Goal: Information Seeking & Learning: Find specific fact

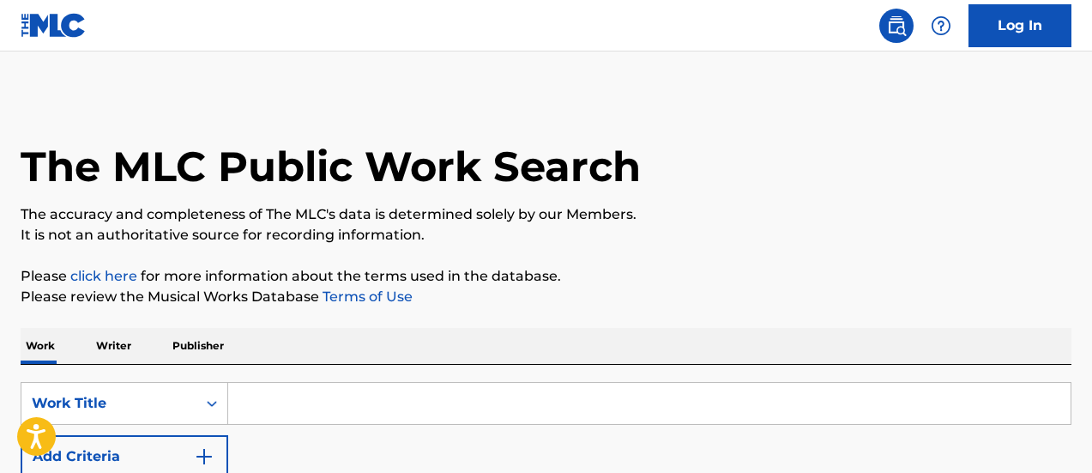
click at [411, 383] on input "Search Form" at bounding box center [649, 403] width 843 height 41
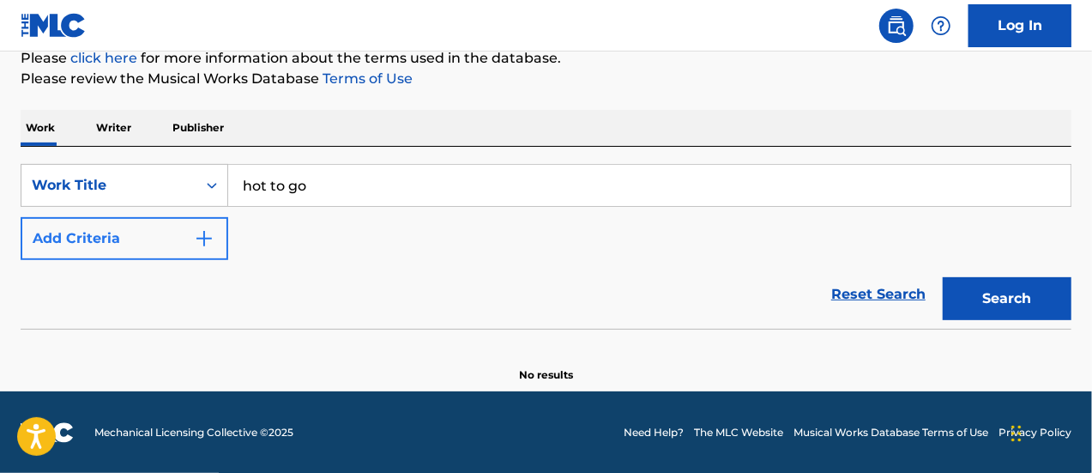
type input "hot to go"
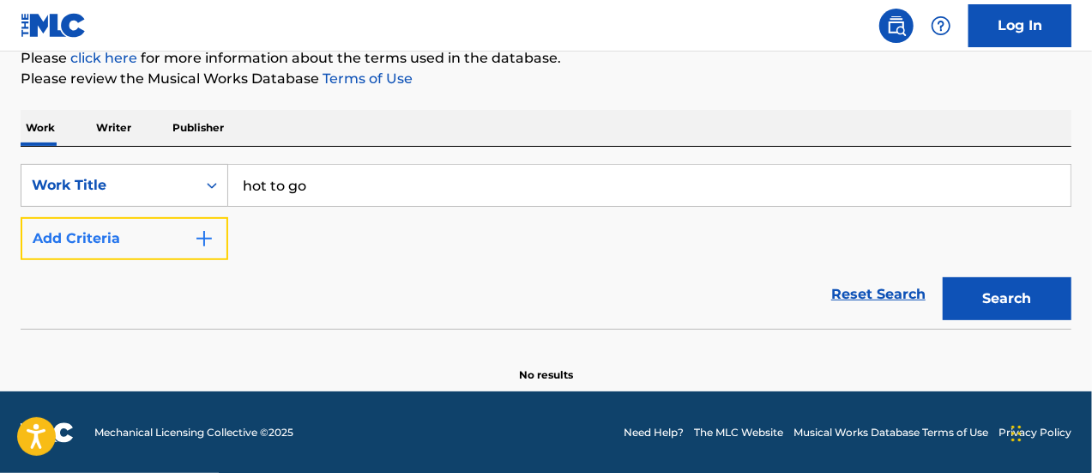
click at [127, 234] on button "Add Criteria" at bounding box center [125, 238] width 208 height 43
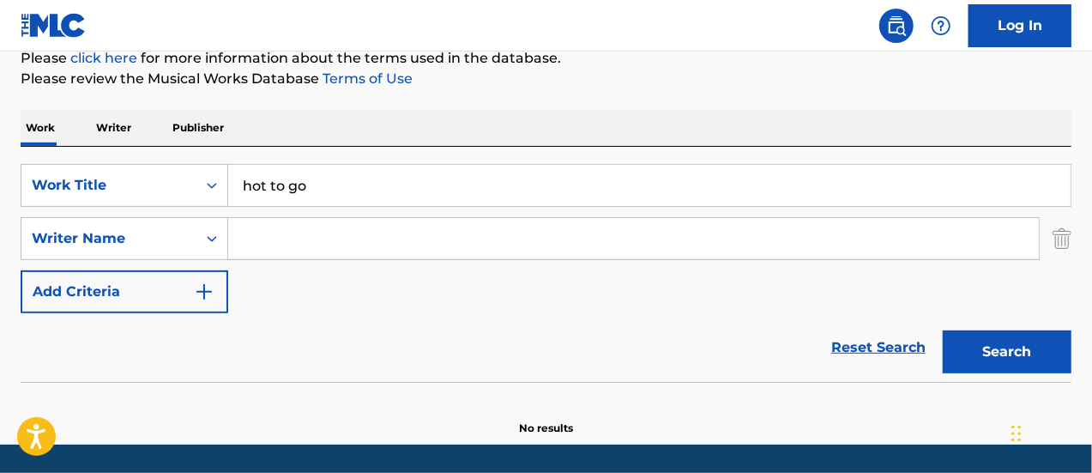
click at [346, 248] on input "Search Form" at bounding box center [633, 238] width 811 height 41
click at [943, 330] on button "Search" at bounding box center [1007, 351] width 129 height 43
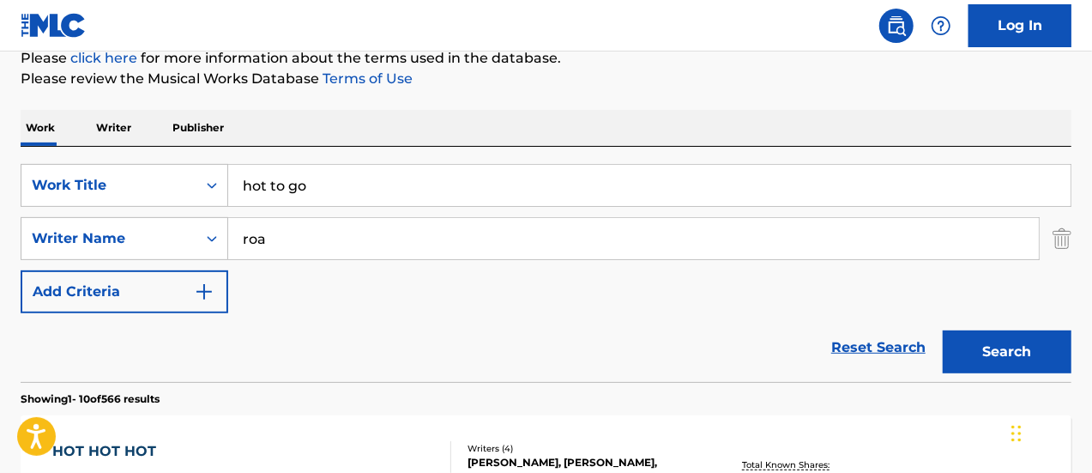
click at [239, 276] on div "SearchWithCriteriae1f100a6-9b07-4ca6-b7c1-bf7b7b72c17b Work Title hot to go Sea…" at bounding box center [546, 238] width 1051 height 149
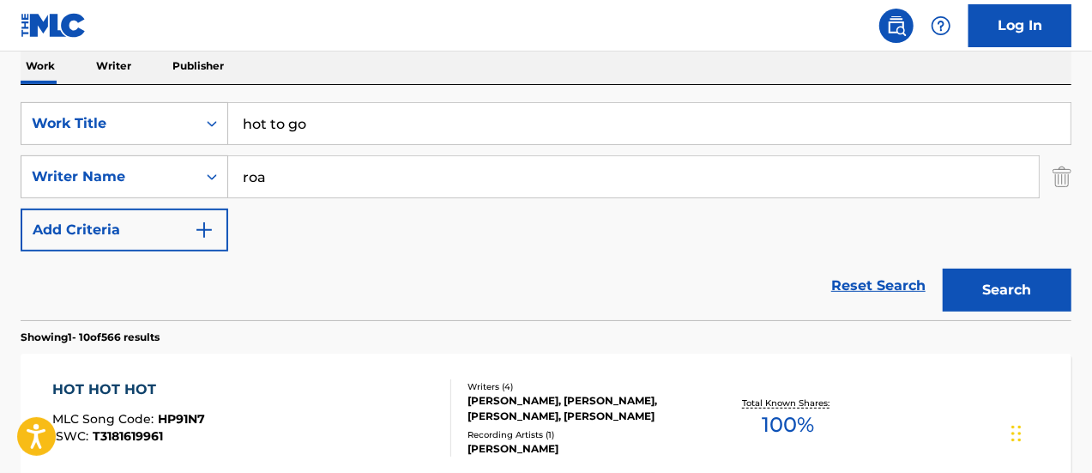
scroll to position [218, 0]
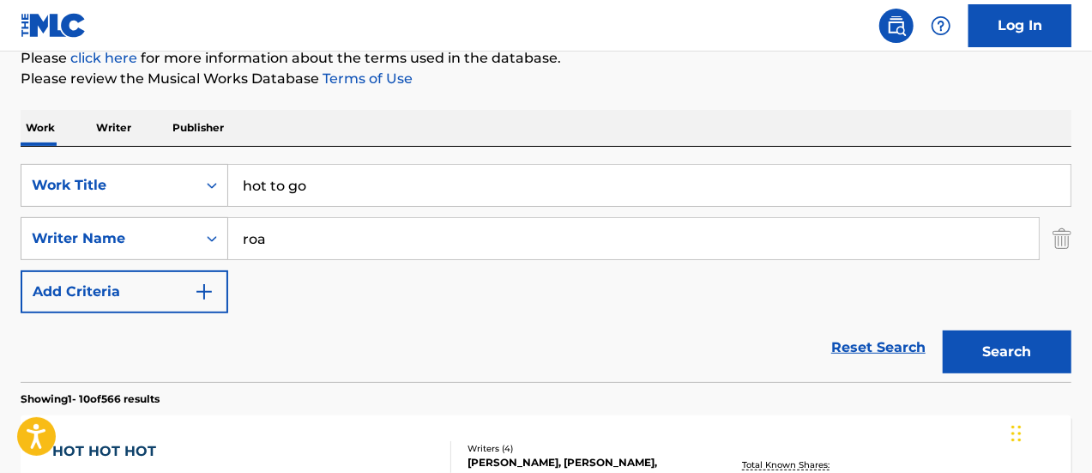
click at [308, 262] on div "SearchWithCriteriae1f100a6-9b07-4ca6-b7c1-bf7b7b72c17b Work Title hot to go Sea…" at bounding box center [546, 238] width 1051 height 149
click at [304, 245] on input "roa" at bounding box center [633, 238] width 811 height 41
click at [1008, 341] on button "Search" at bounding box center [1007, 351] width 129 height 43
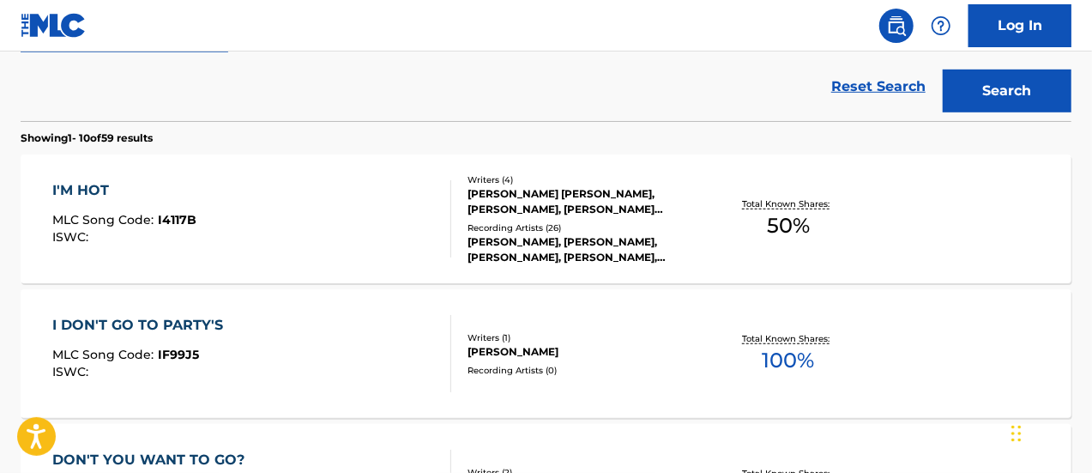
scroll to position [136, 0]
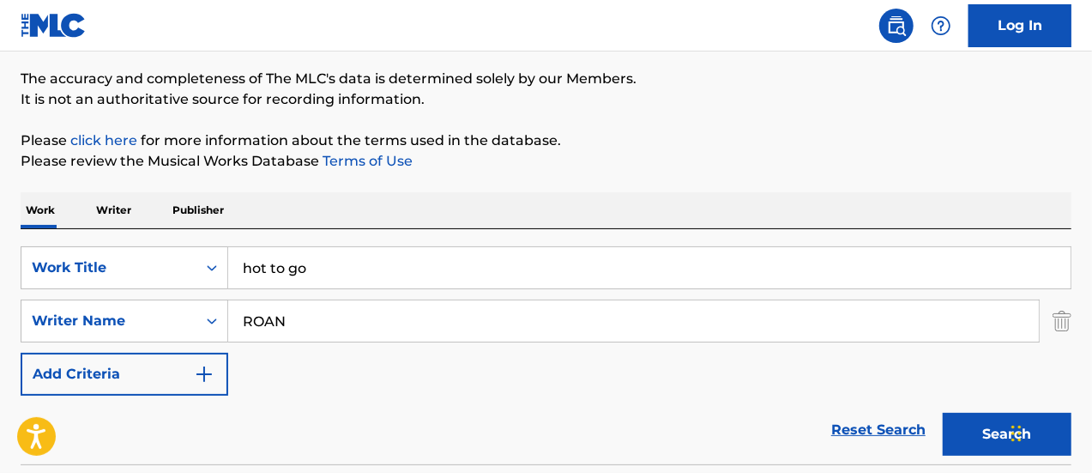
drag, startPoint x: 317, startPoint y: 317, endPoint x: 242, endPoint y: 317, distance: 75.5
click at [242, 317] on input "ROAN" at bounding box center [633, 320] width 811 height 41
type input "[PERSON_NAME]"
click at [943, 413] on button "Search" at bounding box center [1007, 434] width 129 height 43
click at [390, 380] on div "SearchWithCriteriae1f100a6-9b07-4ca6-b7c1-bf7b7b72c17b Work Title hot to go Sea…" at bounding box center [546, 320] width 1051 height 149
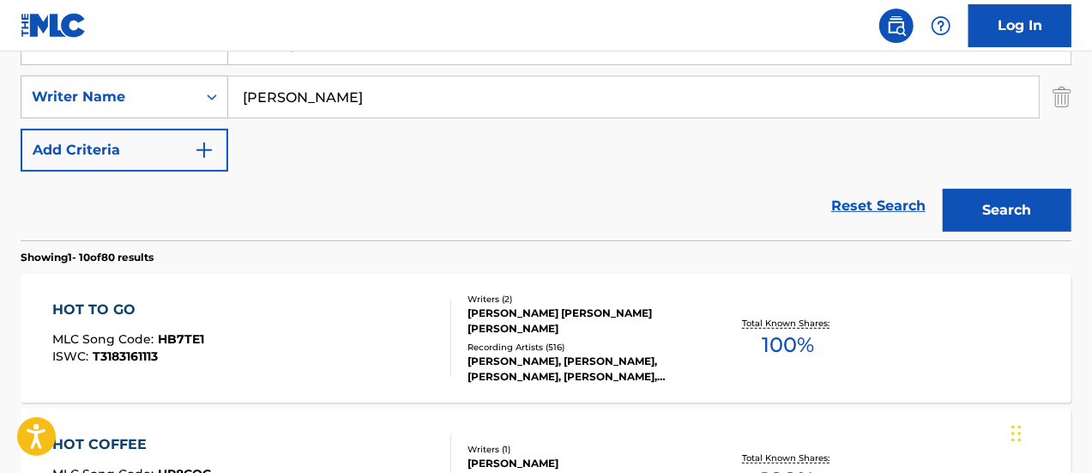
scroll to position [393, 0]
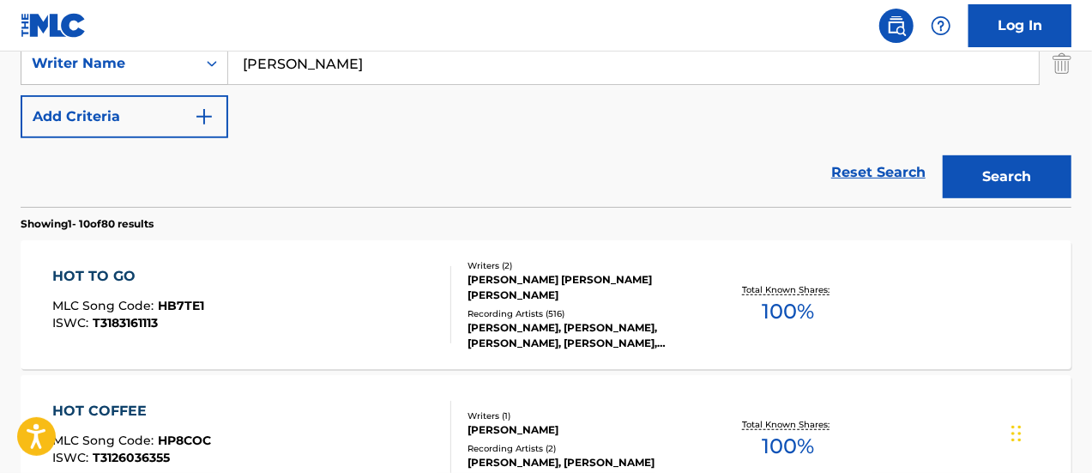
click at [158, 317] on span "T3183161113" at bounding box center [125, 322] width 65 height 15
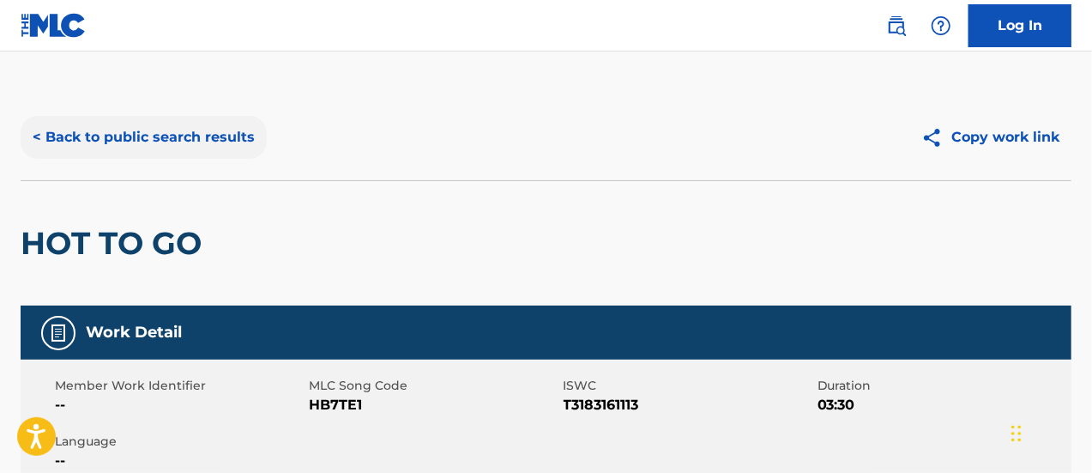
click at [166, 142] on button "< Back to public search results" at bounding box center [144, 137] width 246 height 43
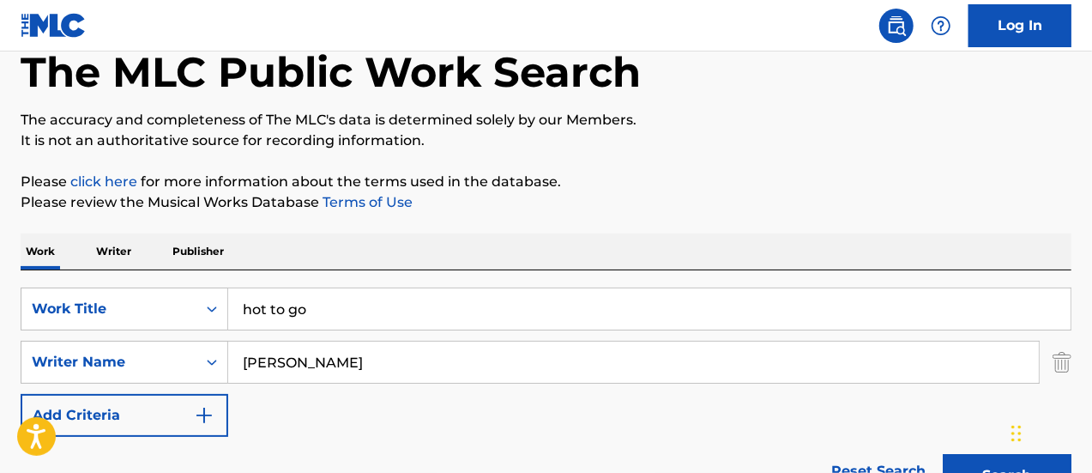
scroll to position [172, 0]
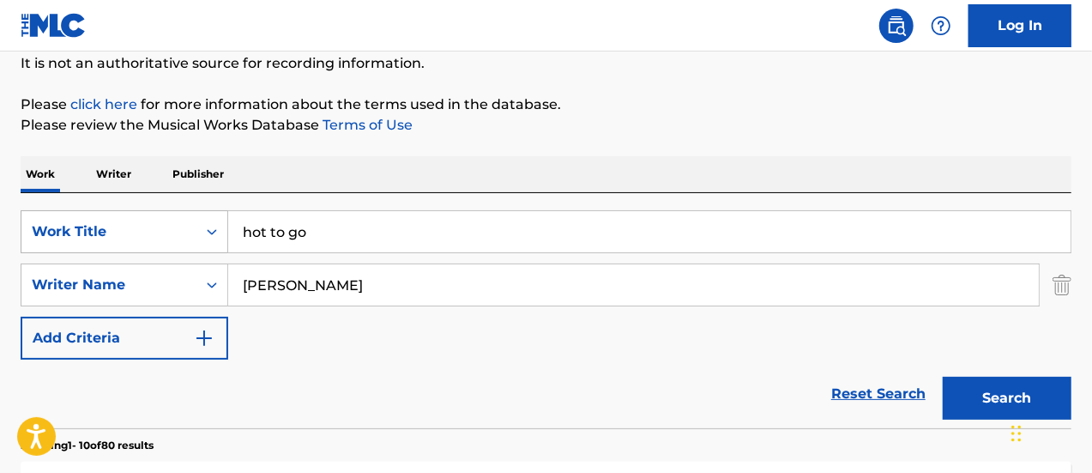
drag, startPoint x: 316, startPoint y: 232, endPoint x: 113, endPoint y: 209, distance: 203.7
click at [130, 217] on div "SearchWithCriteriae1f100a6-9b07-4ca6-b7c1-bf7b7b72c17b Work Title hot to go" at bounding box center [546, 231] width 1051 height 43
type input "DANZA KUDURO"
click at [943, 377] on button "Search" at bounding box center [1007, 398] width 129 height 43
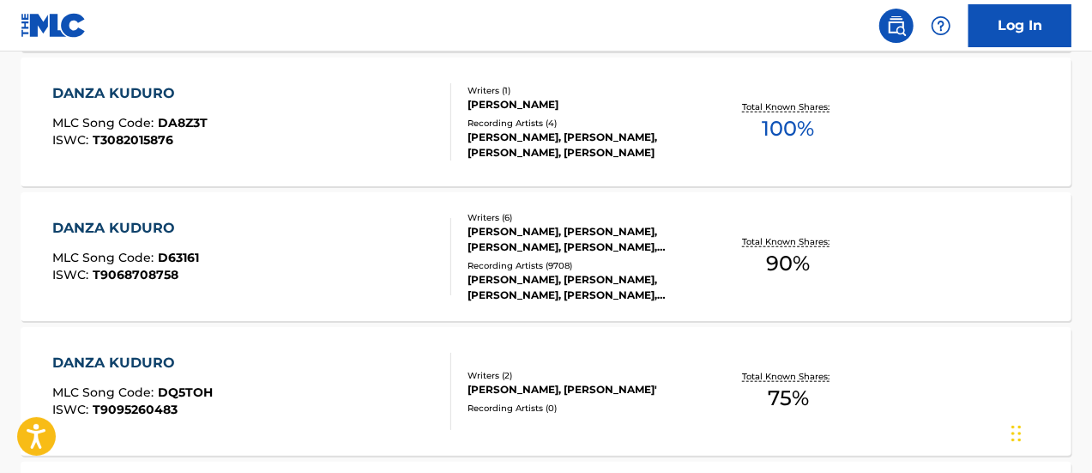
scroll to position [772, 0]
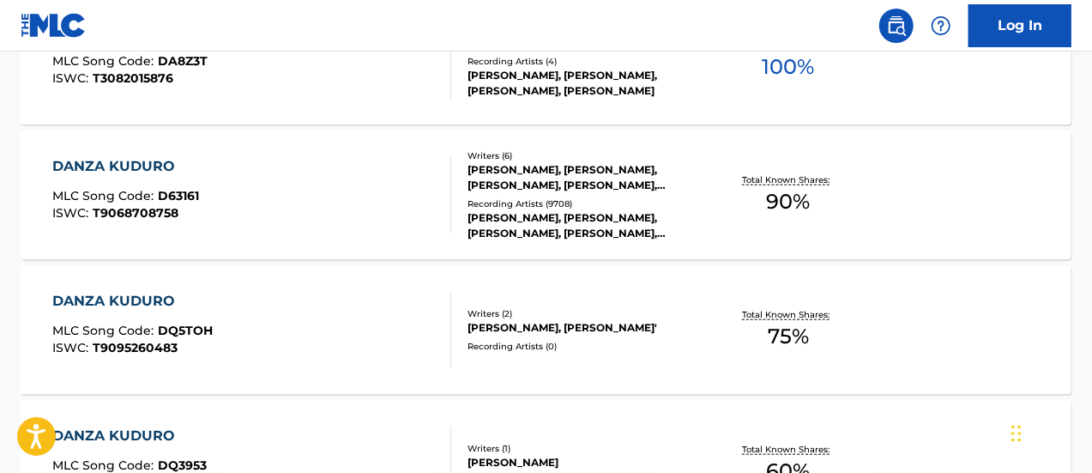
click at [146, 200] on span "MLC Song Code :" at bounding box center [105, 195] width 106 height 15
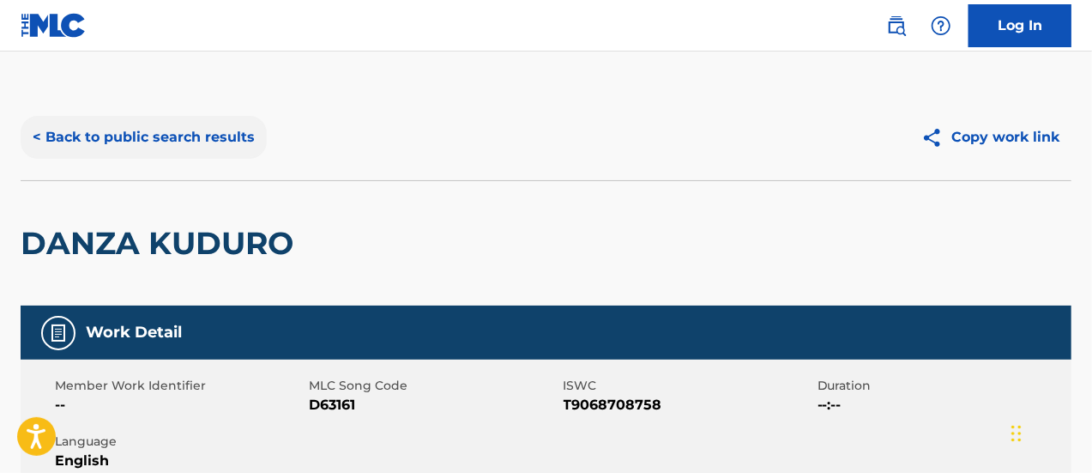
click at [112, 136] on button "< Back to public search results" at bounding box center [144, 137] width 246 height 43
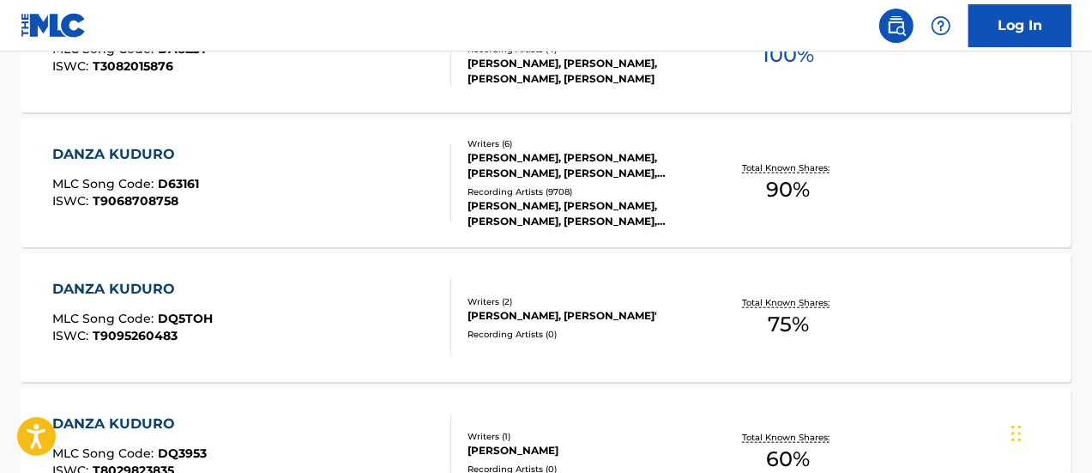
scroll to position [698, 0]
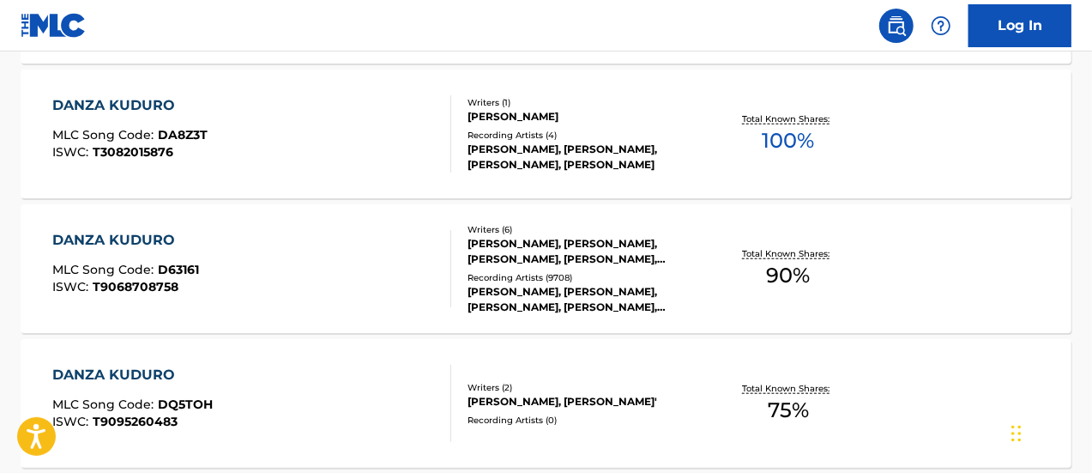
click at [124, 238] on div "DANZA KUDURO" at bounding box center [125, 240] width 147 height 21
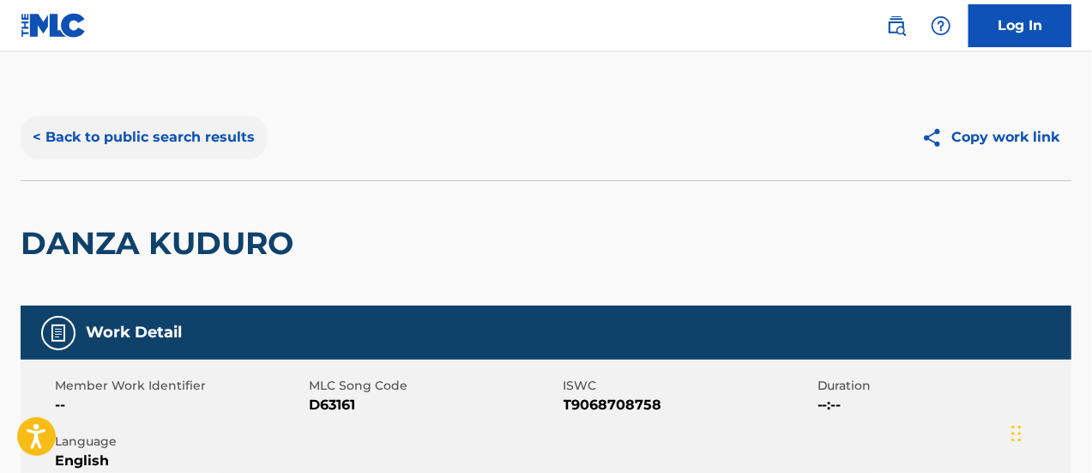
click at [210, 138] on button "< Back to public search results" at bounding box center [144, 137] width 246 height 43
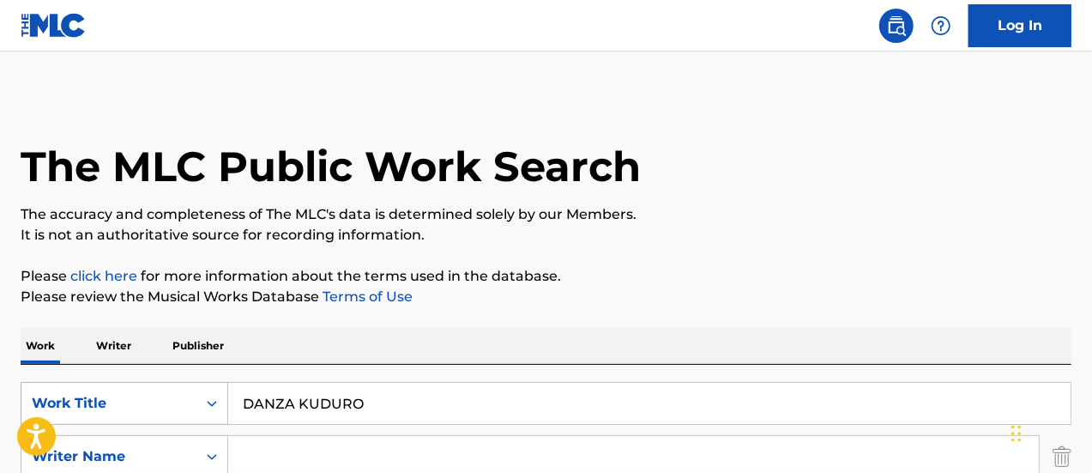
drag, startPoint x: 379, startPoint y: 405, endPoint x: 195, endPoint y: 386, distance: 185.5
click at [195, 386] on div "SearchWithCriteriae1f100a6-9b07-4ca6-b7c1-bf7b7b72c17b Work Title DANZA KUDURO" at bounding box center [546, 403] width 1051 height 43
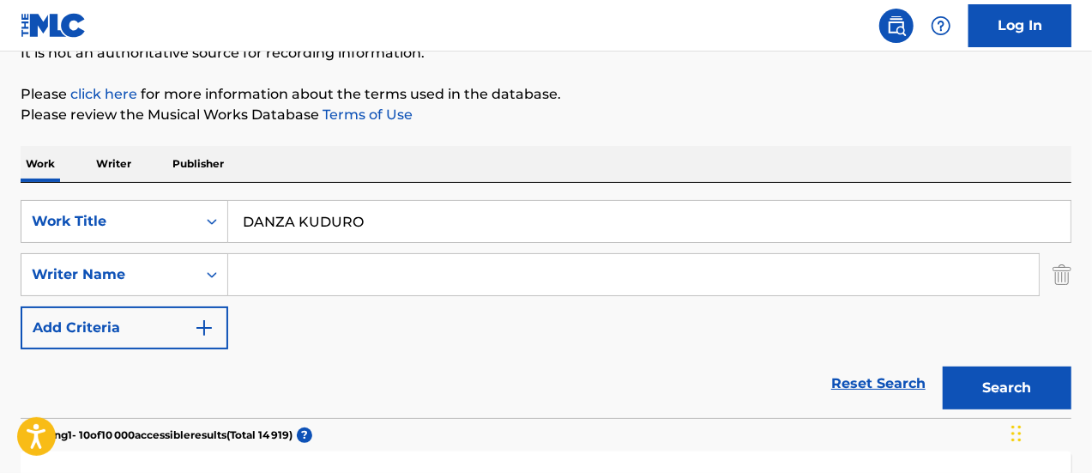
scroll to position [257, 0]
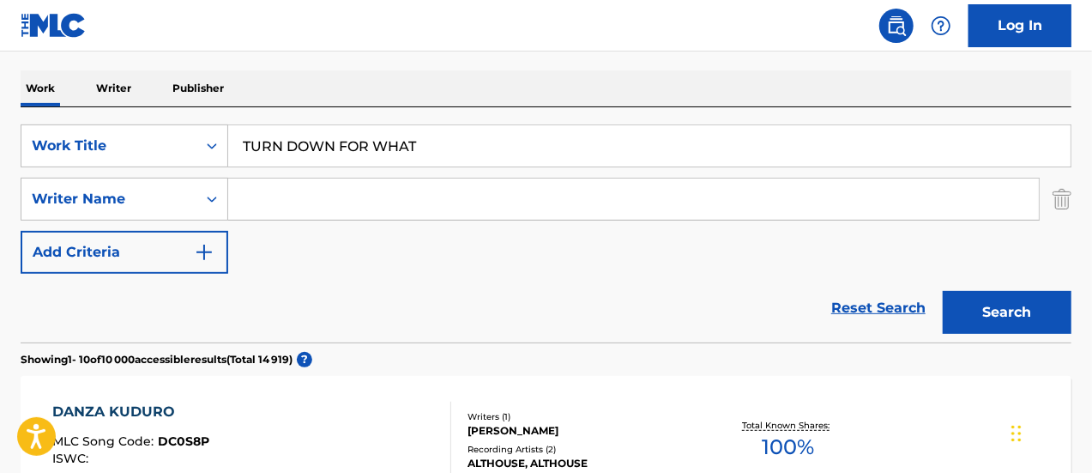
type input "TURN DOWN FOR WHAT"
click at [328, 202] on input "Search Form" at bounding box center [633, 198] width 811 height 41
type input "BRESSO"
click at [943, 291] on button "Search" at bounding box center [1007, 312] width 129 height 43
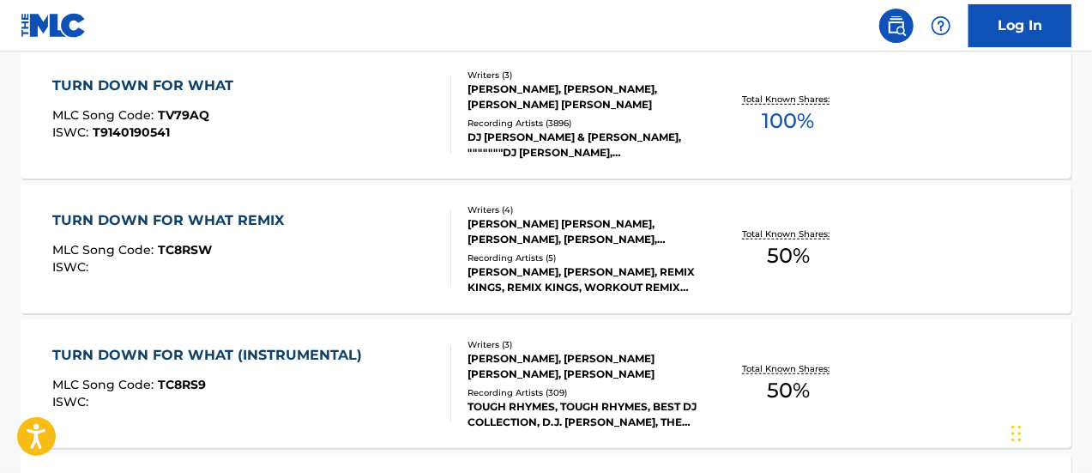
scroll to position [584, 0]
click at [173, 128] on div "ISWC : T9140190541" at bounding box center [147, 131] width 190 height 13
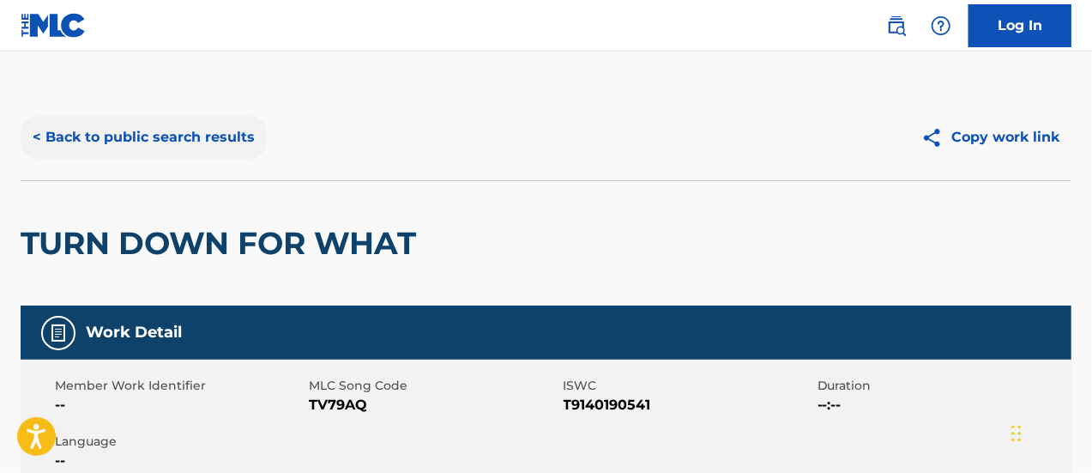
click at [162, 142] on button "< Back to public search results" at bounding box center [144, 137] width 246 height 43
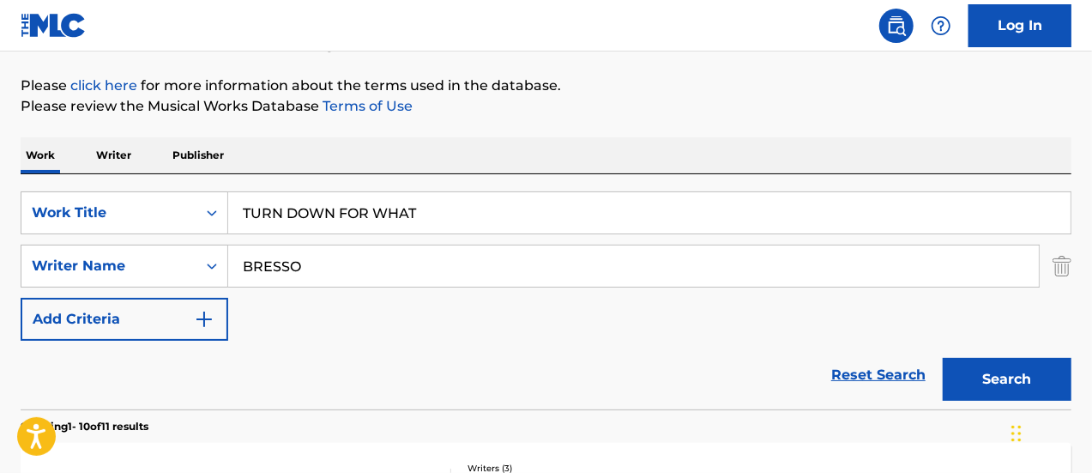
scroll to position [257, 0]
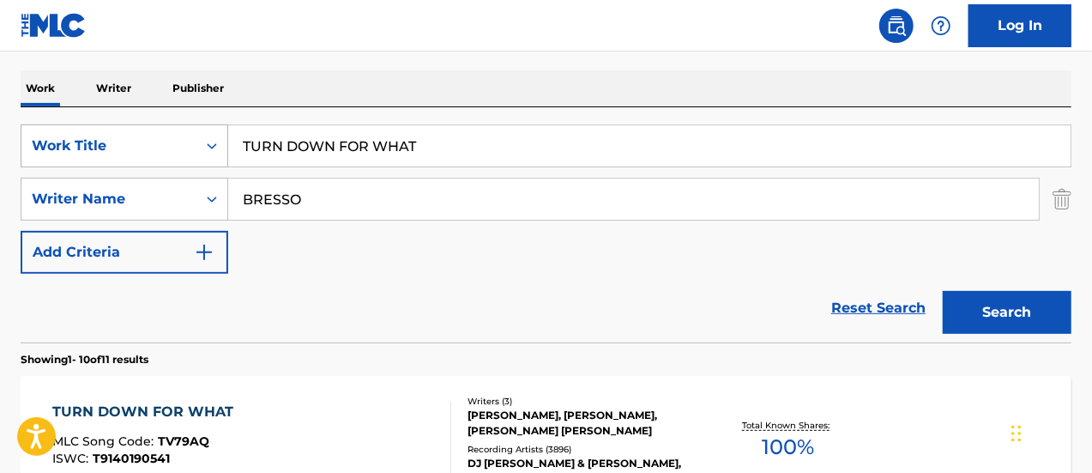
drag, startPoint x: 432, startPoint y: 153, endPoint x: 154, endPoint y: 144, distance: 278.2
click at [161, 144] on div "SearchWithCriteriae1f100a6-9b07-4ca6-b7c1-bf7b7b72c17b Work Title TURN DOWN FOR…" at bounding box center [546, 145] width 1051 height 43
type input "RIGHT ROUND"
click at [943, 291] on button "Search" at bounding box center [1007, 312] width 129 height 43
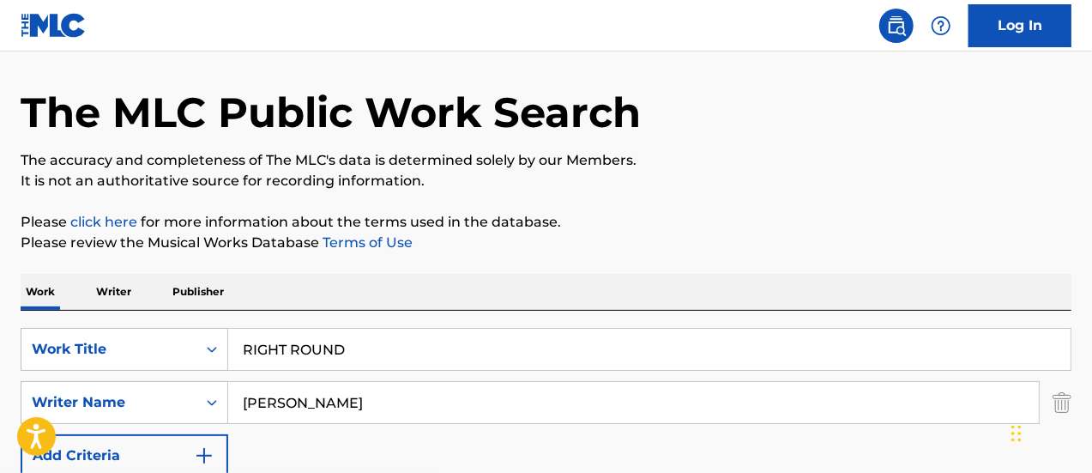
scroll to position [172, 0]
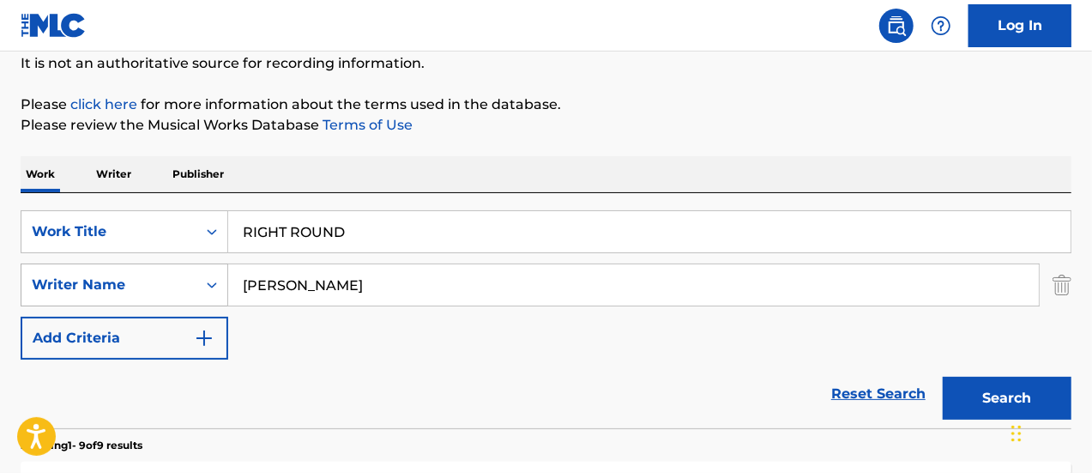
drag, startPoint x: 211, startPoint y: 275, endPoint x: 175, endPoint y: 274, distance: 36.1
click at [179, 274] on div "SearchWithCriteria8599c5e5-112b-4bbe-881a-3bbc51ac4256 Writer Name [PERSON_NAME]" at bounding box center [546, 284] width 1051 height 43
type input "[PERSON_NAME]"
click at [943, 377] on button "Search" at bounding box center [1007, 398] width 129 height 43
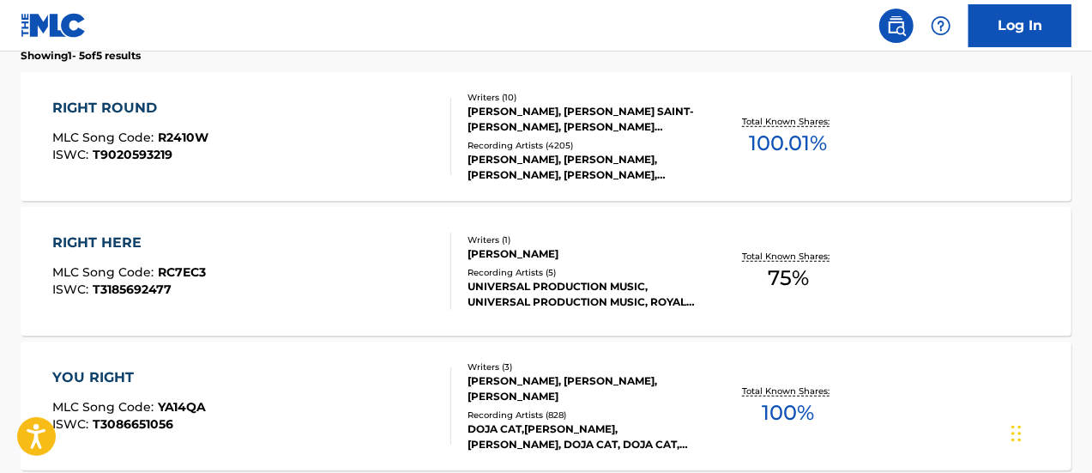
scroll to position [515, 0]
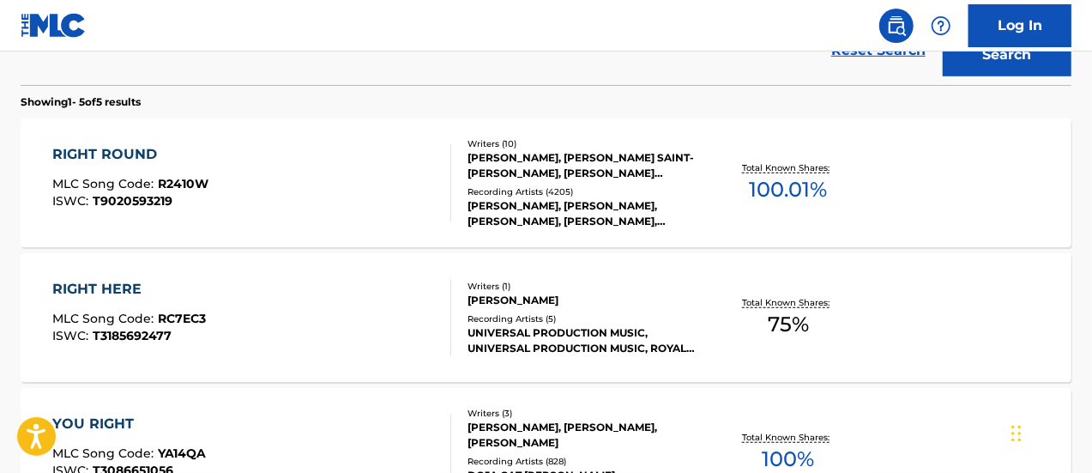
click at [191, 192] on div "MLC Song Code : R2410W" at bounding box center [130, 186] width 156 height 17
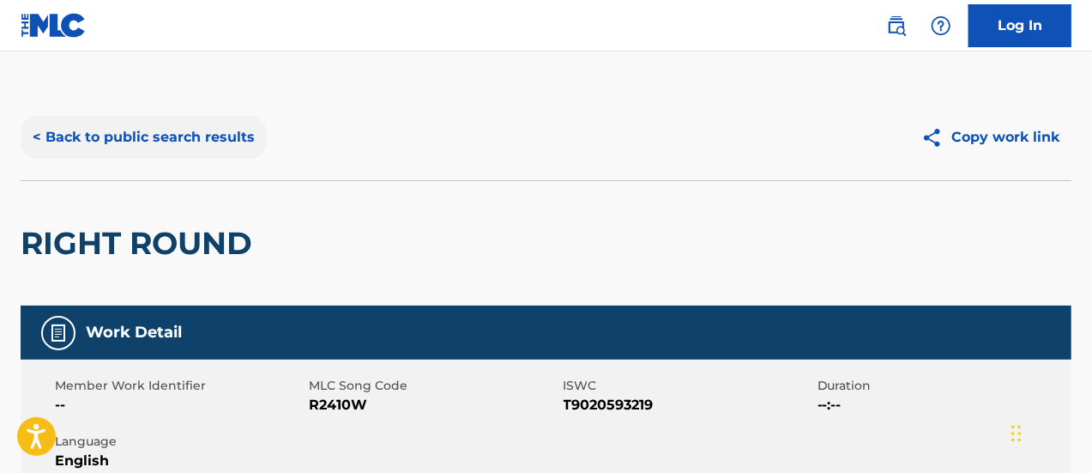
click at [209, 148] on button "< Back to public search results" at bounding box center [144, 137] width 246 height 43
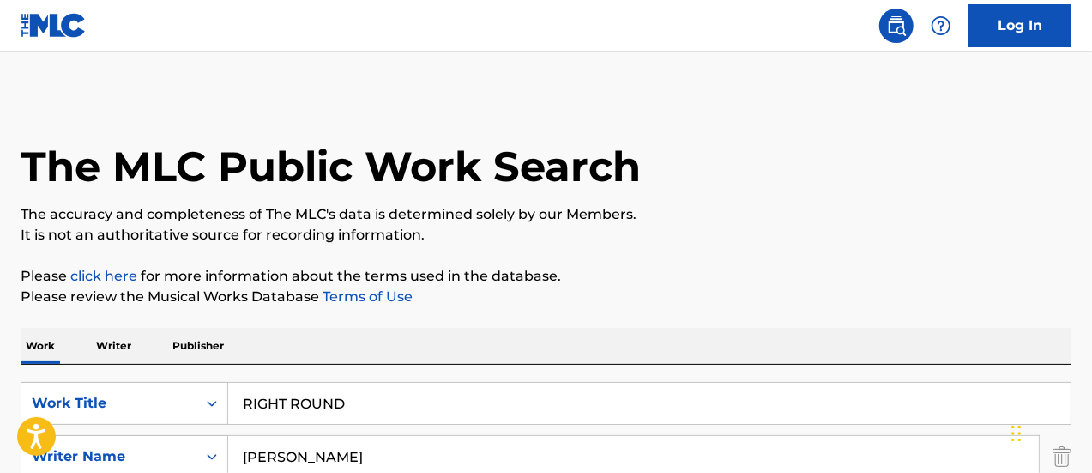
drag, startPoint x: 208, startPoint y: 382, endPoint x: 192, endPoint y: 380, distance: 15.5
click at [193, 380] on div "SearchWithCriteriae1f100a6-9b07-4ca6-b7c1-bf7b7b72c17b Work Title RIGHT ROUND S…" at bounding box center [546, 482] width 1051 height 235
type input "BYE BYE BYE"
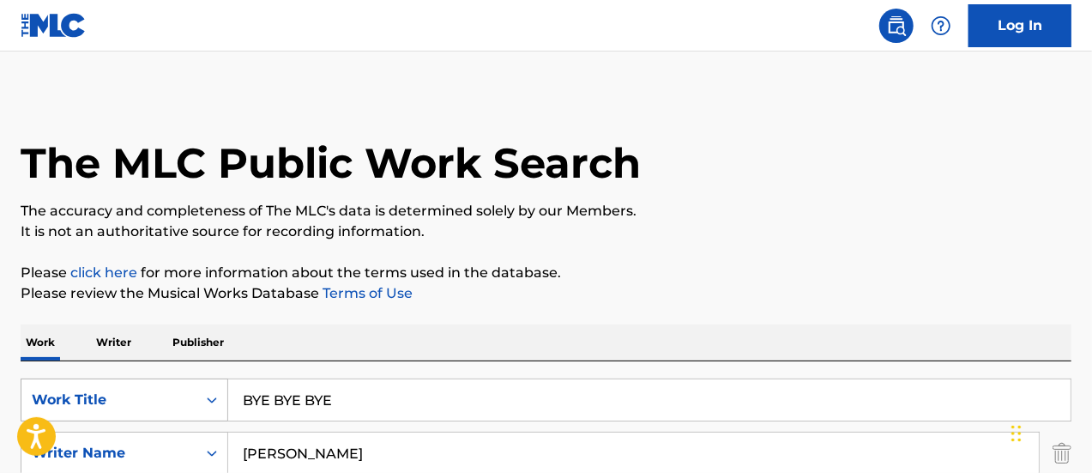
type input "[PERSON_NAME]"
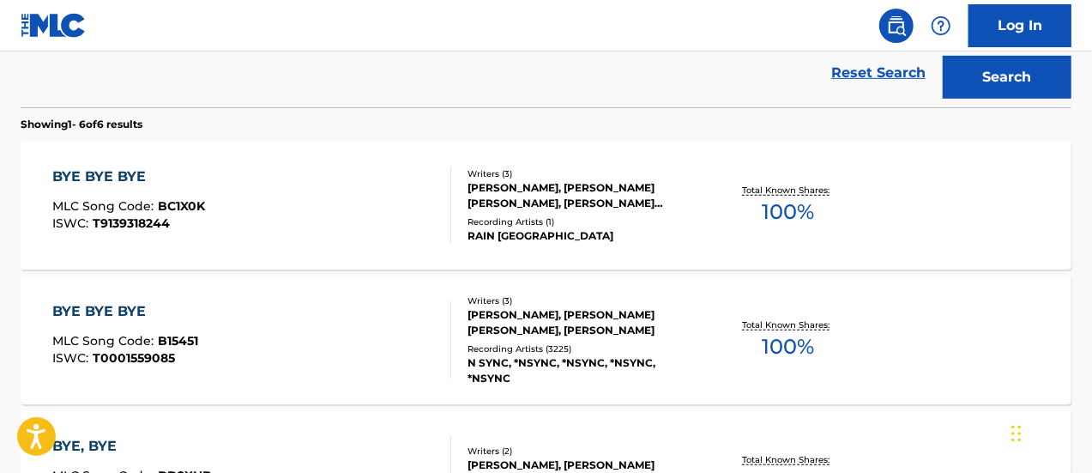
scroll to position [604, 0]
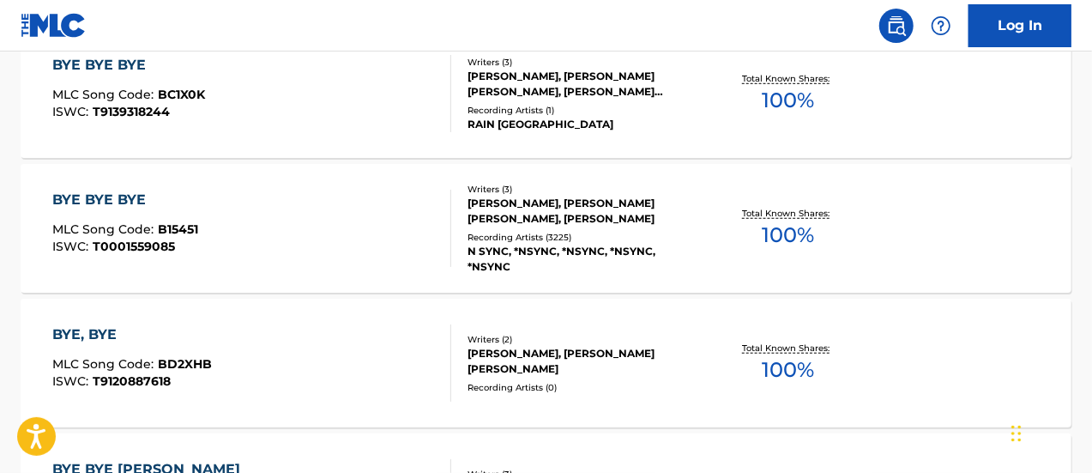
click at [120, 224] on span "MLC Song Code :" at bounding box center [105, 228] width 106 height 15
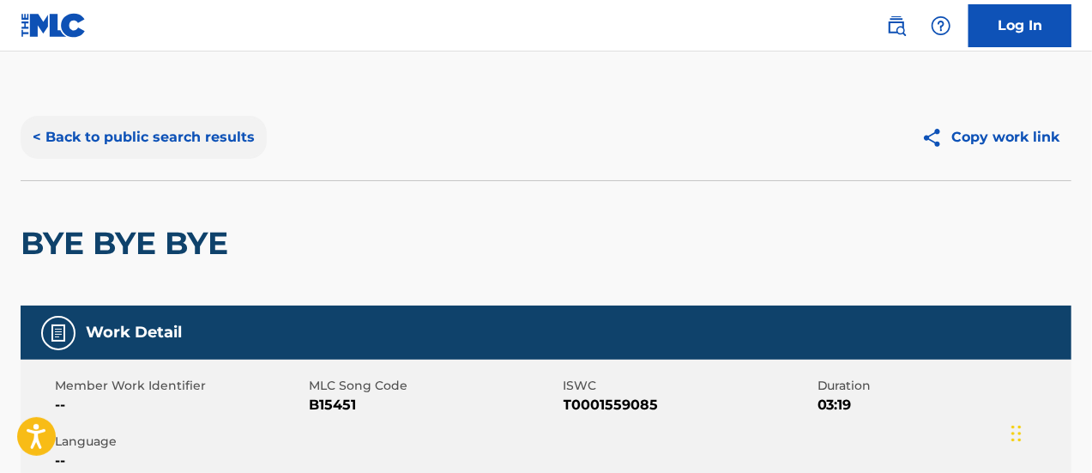
click at [178, 128] on button "< Back to public search results" at bounding box center [144, 137] width 246 height 43
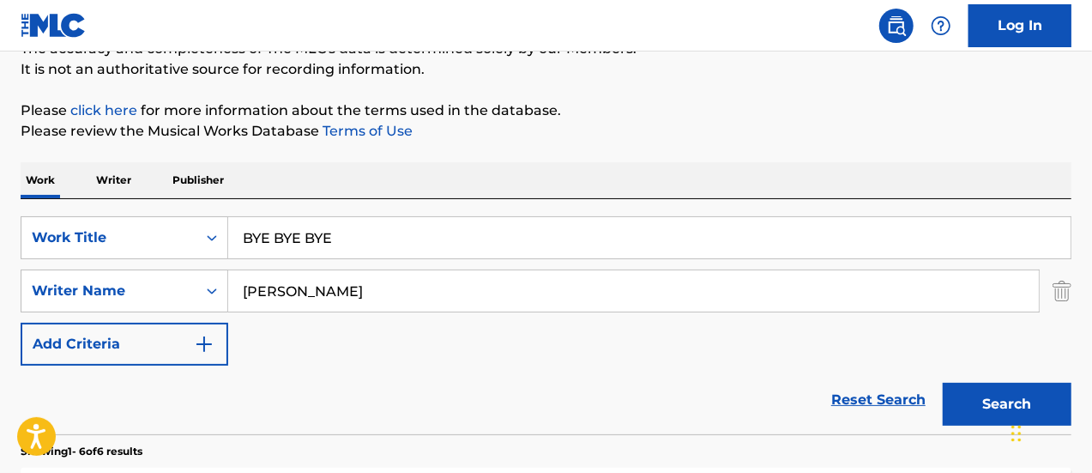
scroll to position [172, 0]
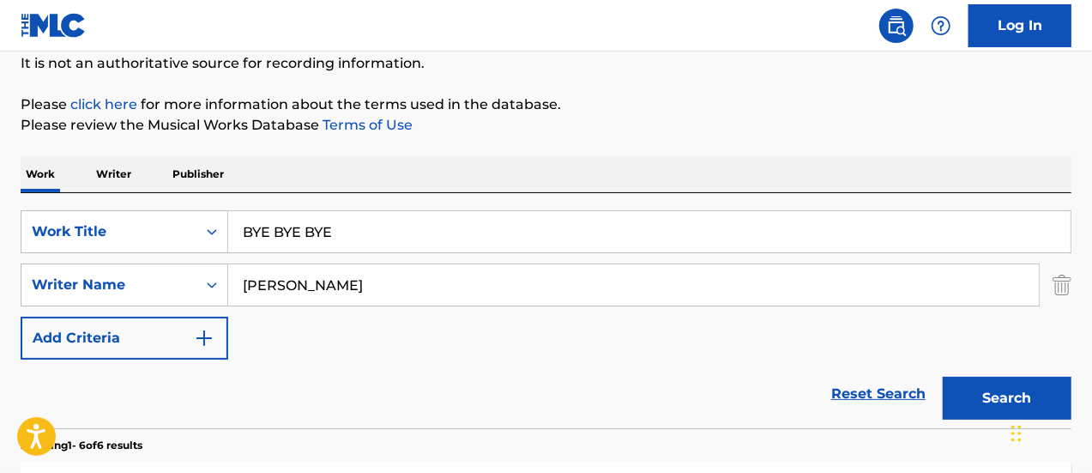
drag, startPoint x: 355, startPoint y: 239, endPoint x: 108, endPoint y: 209, distance: 249.1
click at [207, 226] on div "SearchWithCriteriae1f100a6-9b07-4ca6-b7c1-bf7b7b72c17b Work Title BYE BYE BYE" at bounding box center [546, 231] width 1051 height 43
type input "HOT IN HERE"
type input "[PERSON_NAME]"
click at [943, 377] on button "Search" at bounding box center [1007, 398] width 129 height 43
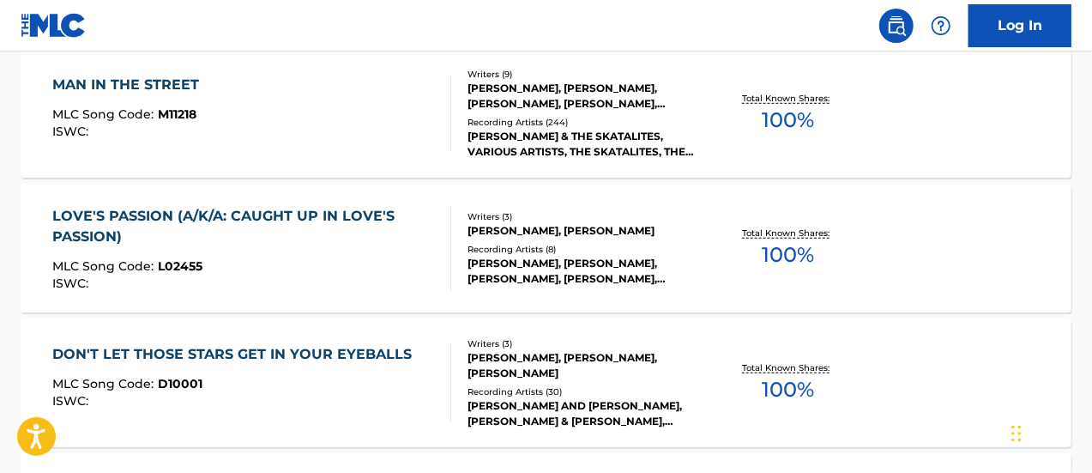
scroll to position [1013, 0]
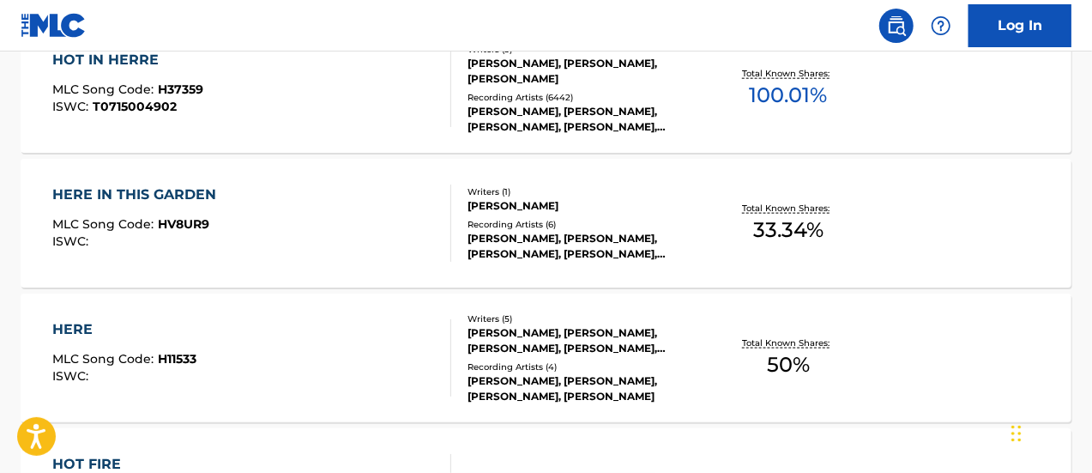
click at [132, 103] on span "T0715004902" at bounding box center [135, 106] width 84 height 15
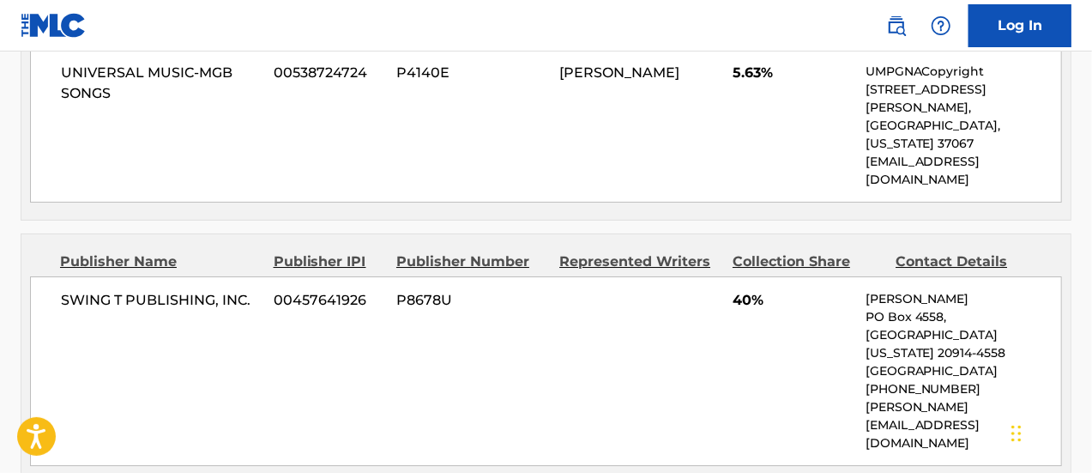
scroll to position [2894, 0]
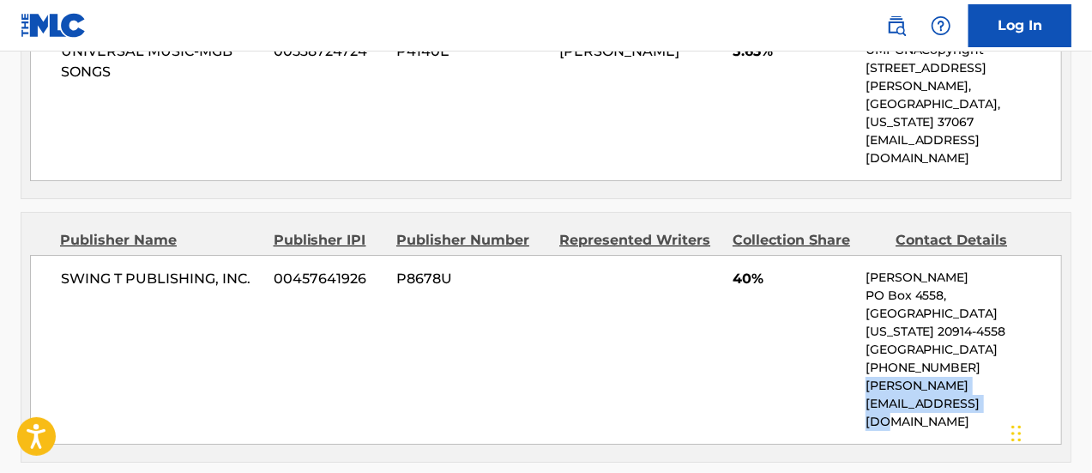
drag, startPoint x: 882, startPoint y: 272, endPoint x: 866, endPoint y: 257, distance: 22.5
click at [866, 377] on p "[PERSON_NAME][EMAIL_ADDRESS][DOMAIN_NAME]" at bounding box center [964, 404] width 196 height 54
copy p "[PERSON_NAME][EMAIL_ADDRESS][DOMAIN_NAME]"
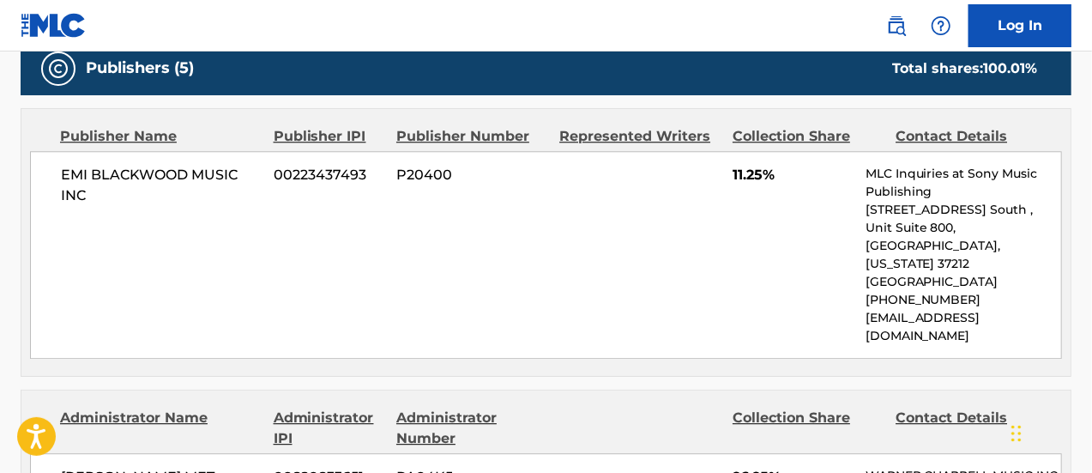
scroll to position [2036, 0]
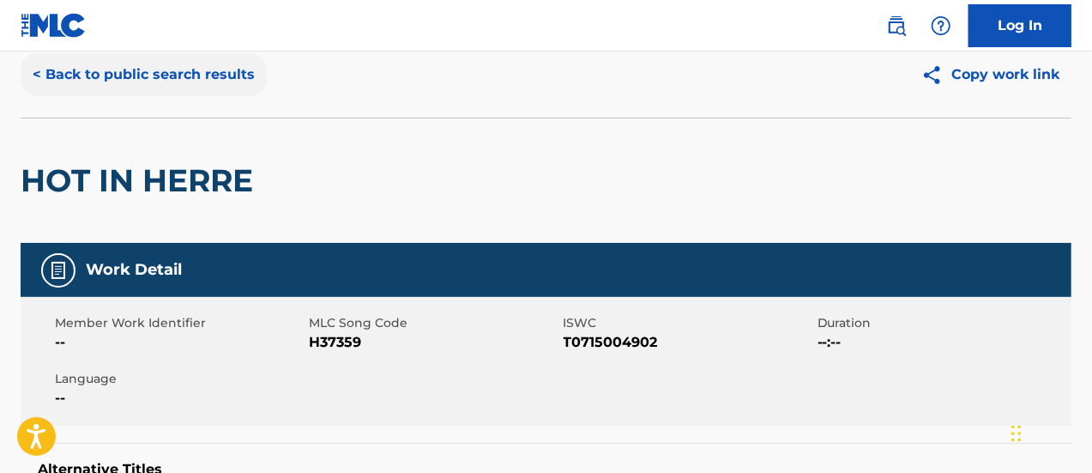
click at [172, 86] on button "< Back to public search results" at bounding box center [144, 74] width 246 height 43
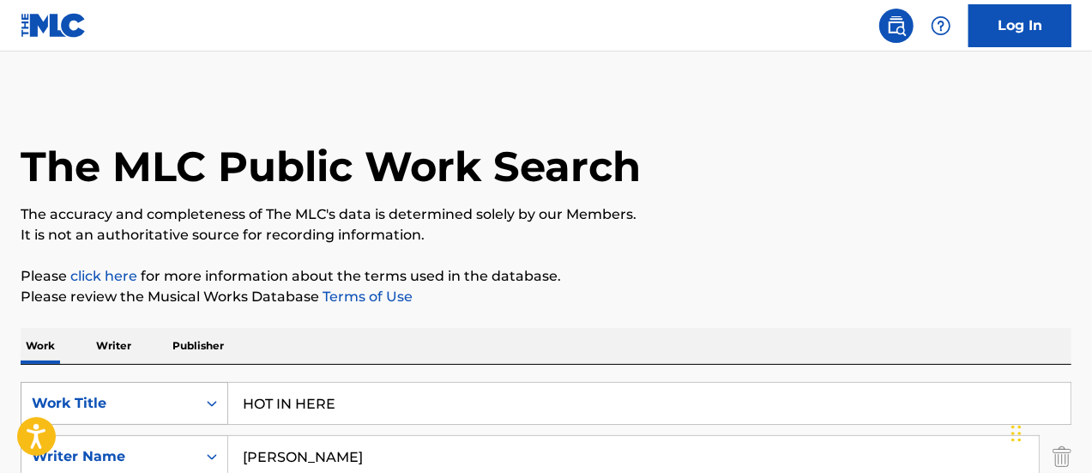
click at [228, 399] on input "HOT IN HERE" at bounding box center [649, 403] width 843 height 41
type input "NO SCRUBS"
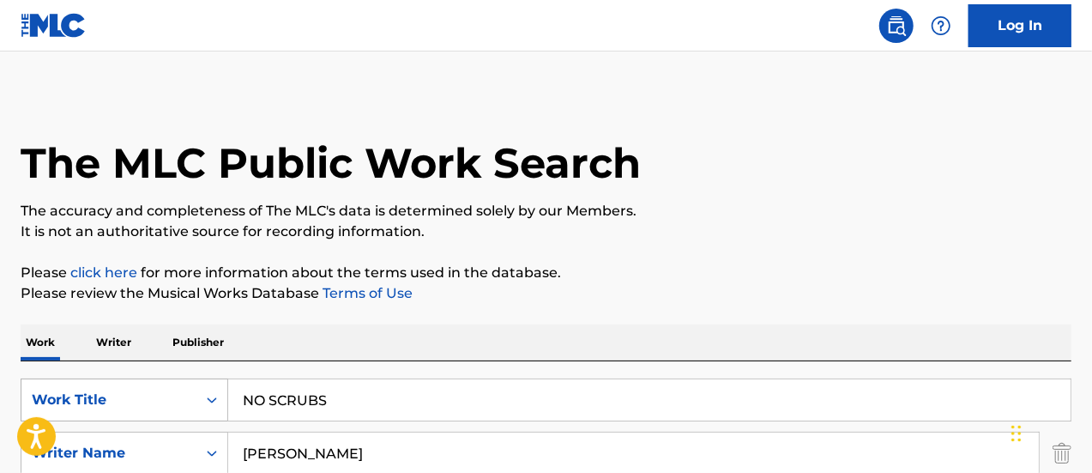
type input "[PERSON_NAME]"
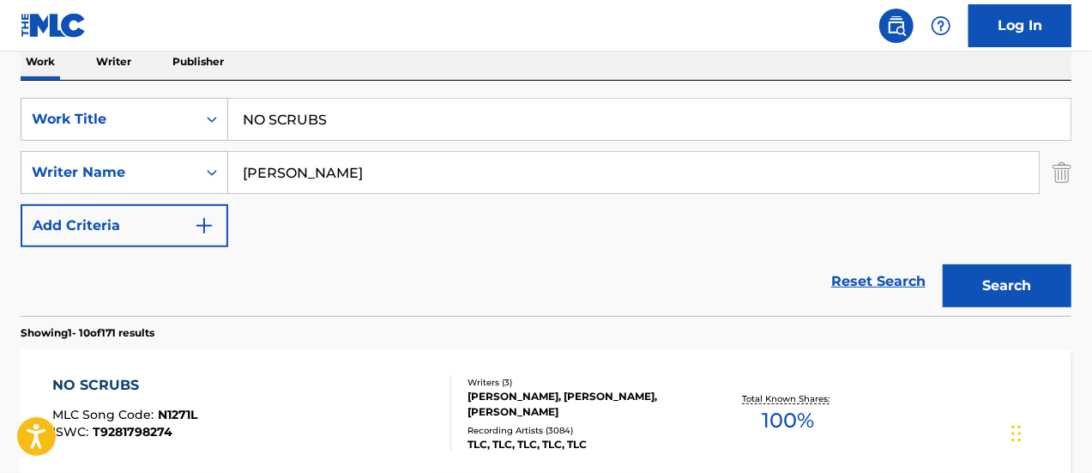
scroll to position [327, 0]
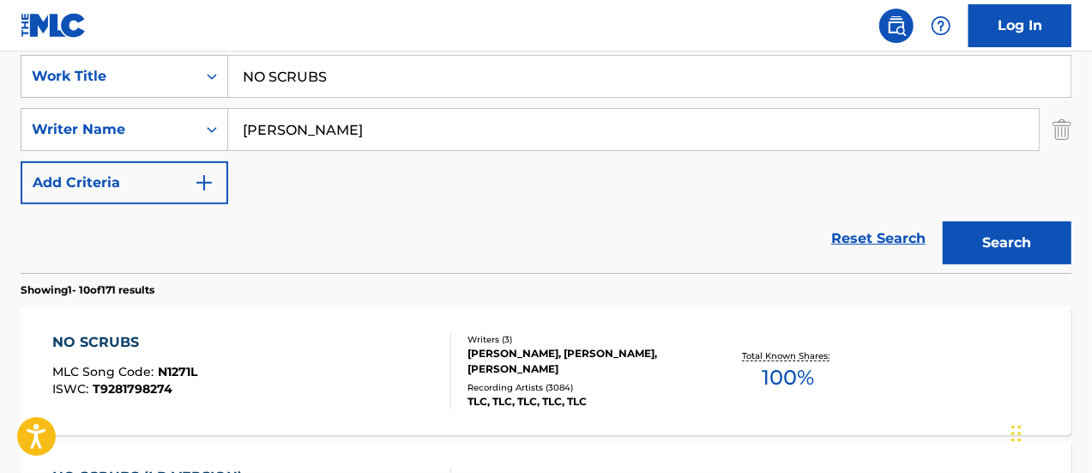
click at [146, 366] on span "MLC Song Code :" at bounding box center [105, 371] width 106 height 15
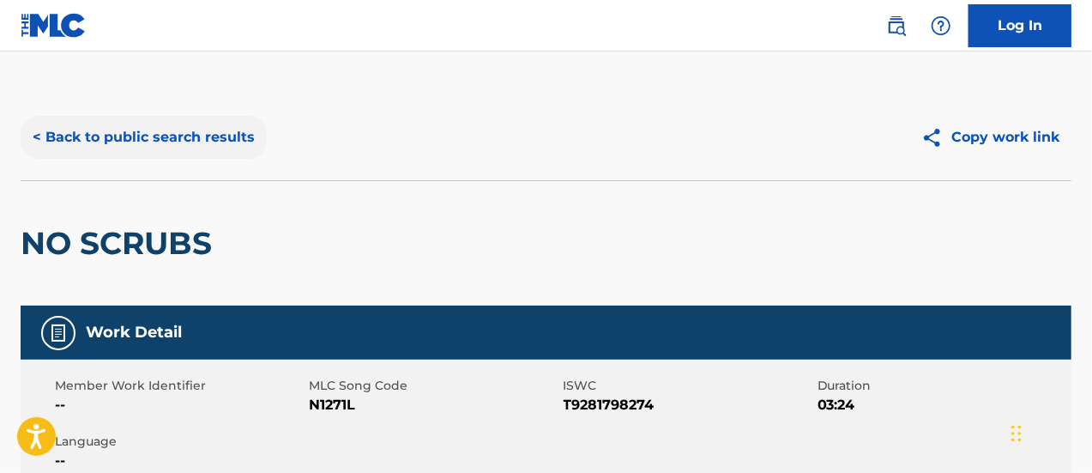
click at [166, 128] on button "< Back to public search results" at bounding box center [144, 137] width 246 height 43
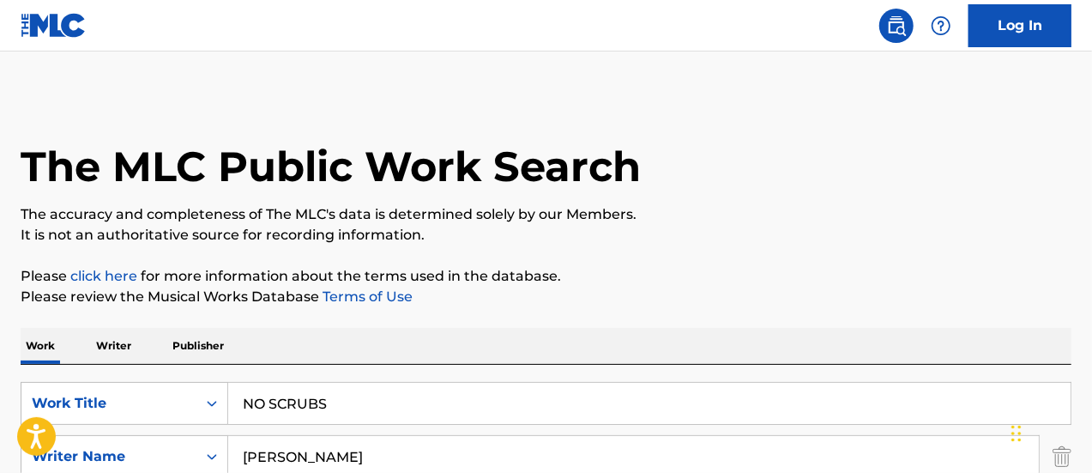
scroll to position [327, 0]
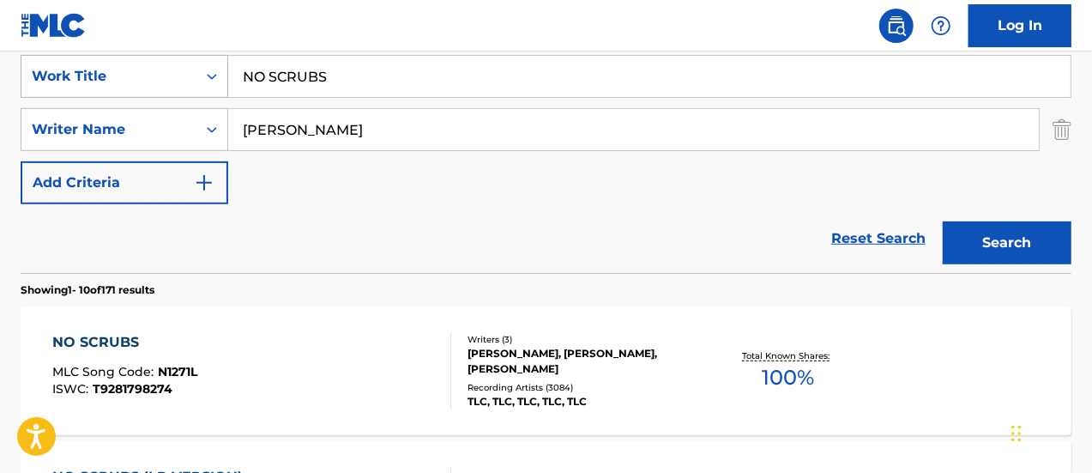
drag, startPoint x: 348, startPoint y: 74, endPoint x: 206, endPoint y: 81, distance: 141.8
click at [228, 81] on input "NO SCRUBS" at bounding box center [649, 76] width 843 height 41
type input "sing hallellujah"
type input "nwapa"
click at [943, 221] on button "Search" at bounding box center [1007, 242] width 129 height 43
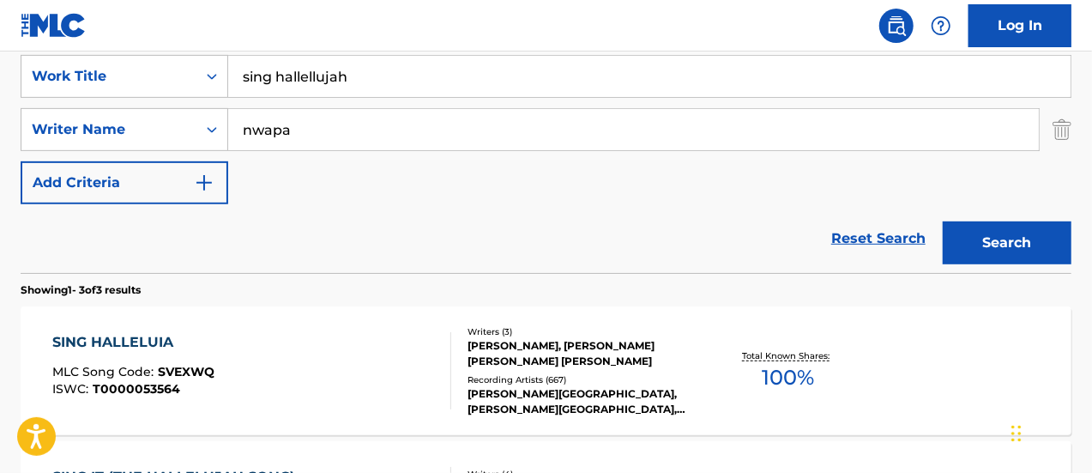
click at [142, 361] on div "SING HALLELUIA MLC Song Code : SVEXWQ ISWC : T0000053564" at bounding box center [133, 370] width 162 height 77
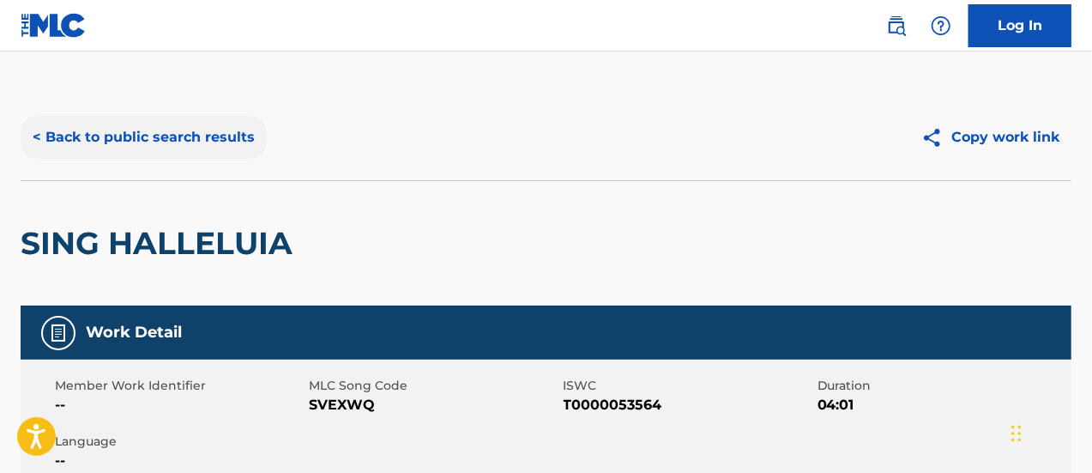
click at [214, 124] on button "< Back to public search results" at bounding box center [144, 137] width 246 height 43
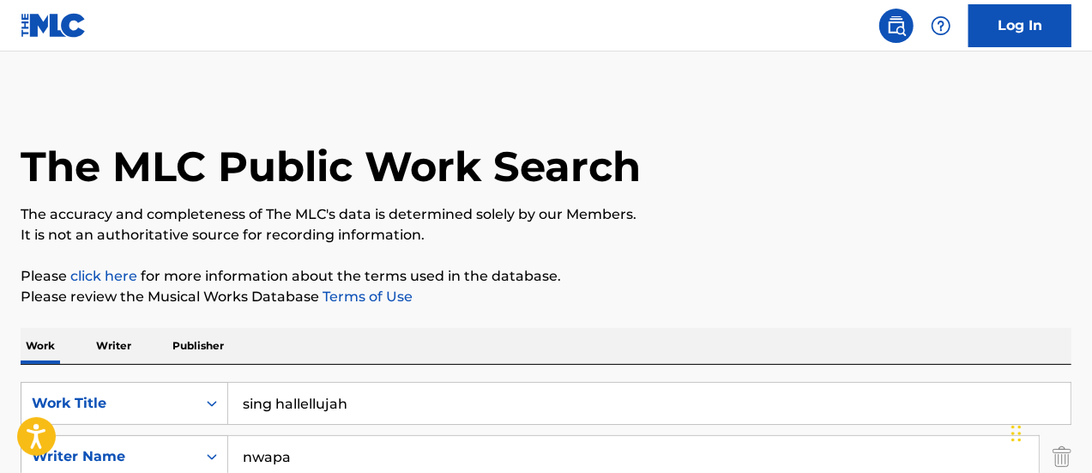
scroll to position [327, 0]
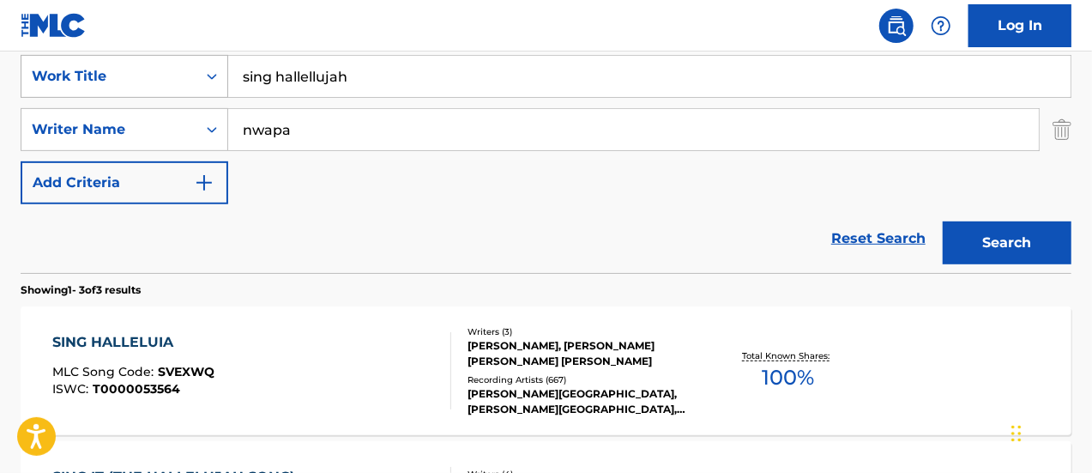
drag, startPoint x: 354, startPoint y: 80, endPoint x: 156, endPoint y: 76, distance: 197.4
click at [174, 77] on div "SearchWithCriteriae1f100a6-9b07-4ca6-b7c1-bf7b7b72c17b Work Title sing hallellu…" at bounding box center [546, 76] width 1051 height 43
type input "SCATMAN"
type input "[GEOGRAPHIC_DATA]"
click at [943, 221] on button "Search" at bounding box center [1007, 242] width 129 height 43
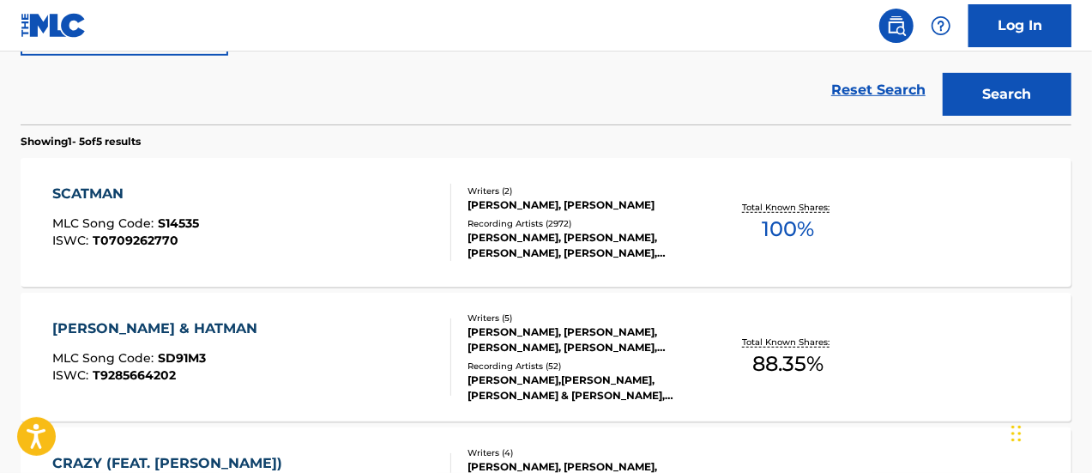
scroll to position [499, 0]
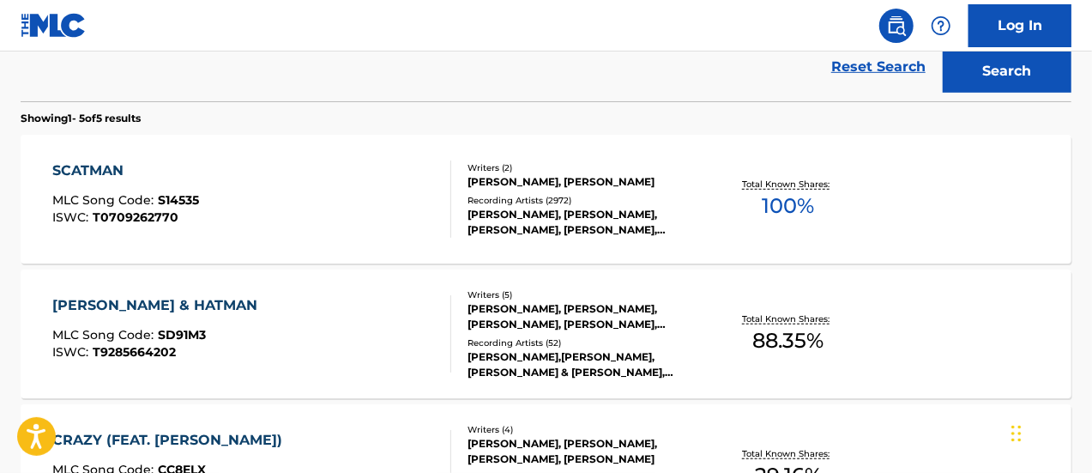
click at [150, 203] on span "MLC Song Code :" at bounding box center [105, 199] width 106 height 15
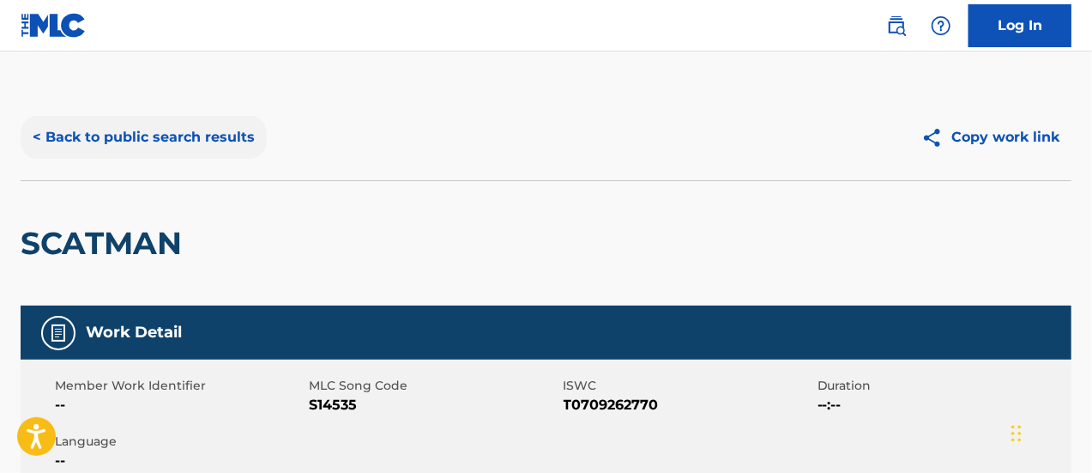
click at [219, 130] on button "< Back to public search results" at bounding box center [144, 137] width 246 height 43
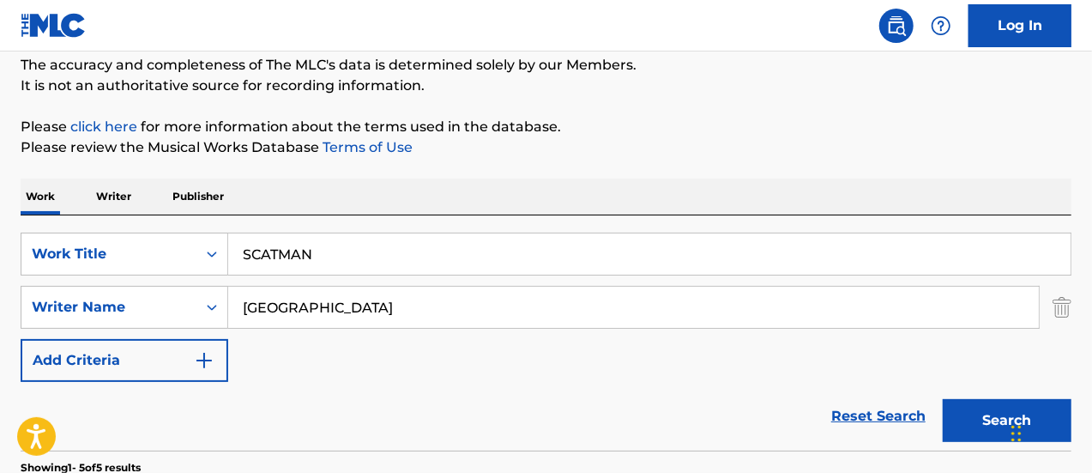
scroll to position [257, 0]
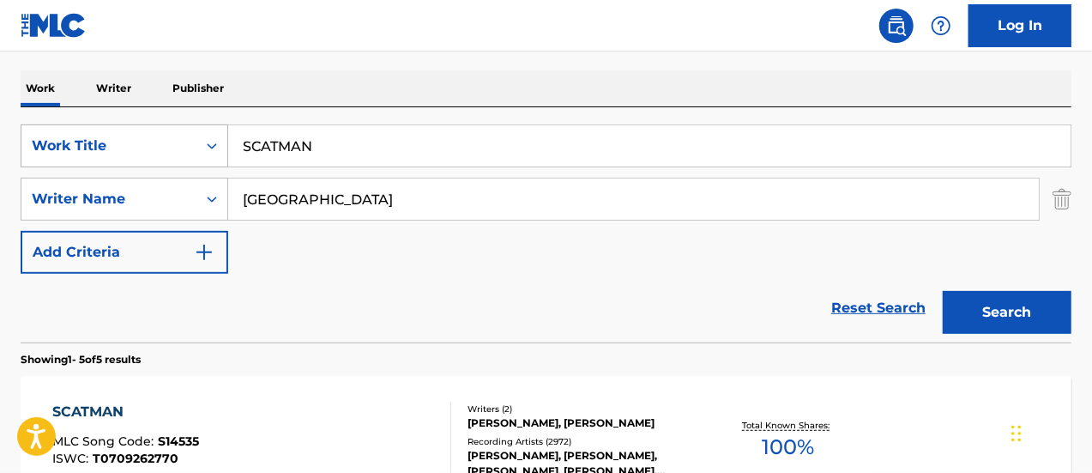
drag, startPoint x: 300, startPoint y: 134, endPoint x: 184, endPoint y: 147, distance: 117.4
click at [197, 147] on div "SearchWithCriteriae1f100a6-9b07-4ca6-b7c1-bf7b7b72c17b Work Title SCATMAN" at bounding box center [546, 145] width 1051 height 43
type input "BOOM BOOM BOOM"
click at [943, 291] on button "Search" at bounding box center [1007, 312] width 129 height 43
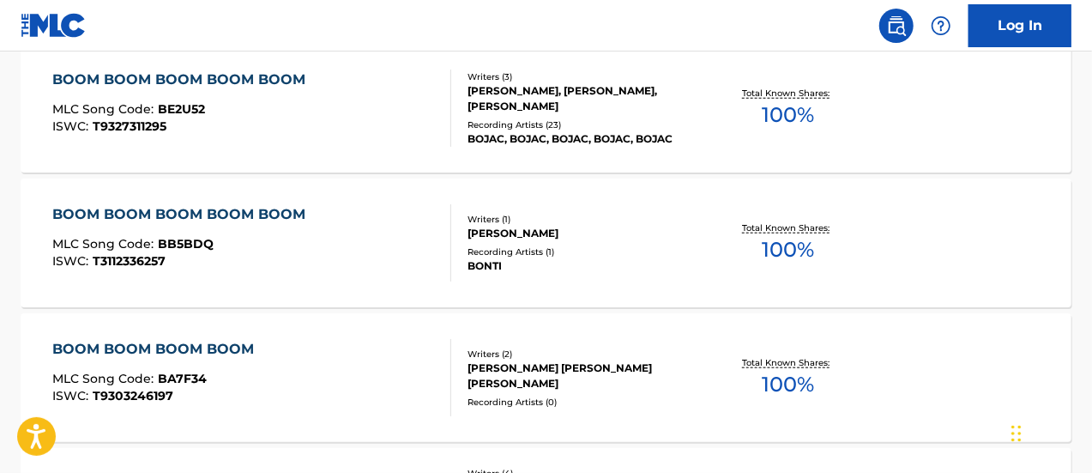
scroll to position [858, 0]
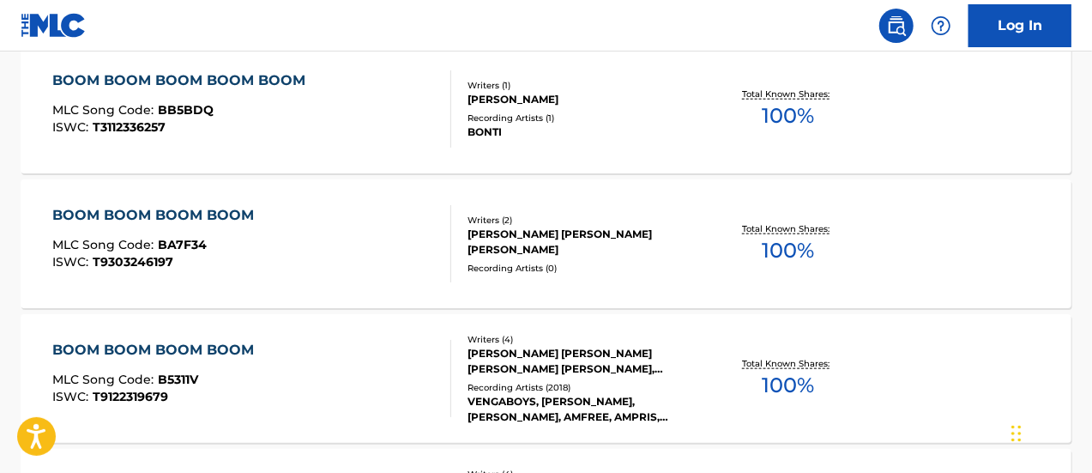
click at [130, 383] on span "MLC Song Code :" at bounding box center [105, 379] width 106 height 15
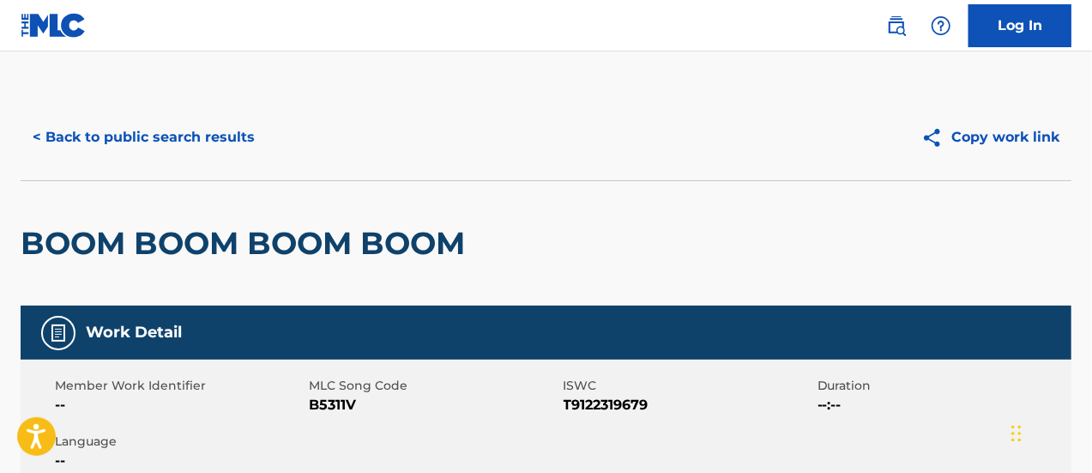
scroll to position [343, 0]
